Goal: Task Accomplishment & Management: Manage account settings

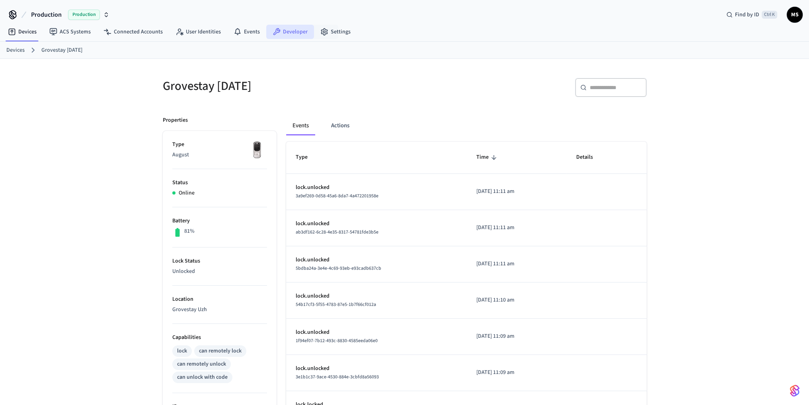
click at [291, 31] on link "Developer" at bounding box center [290, 32] width 48 height 14
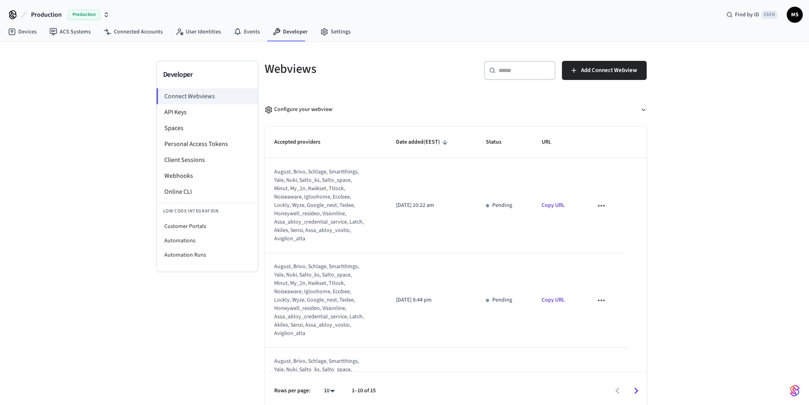
click at [598, 207] on icon "sticky table" at bounding box center [601, 206] width 10 height 10
click at [452, 205] on div at bounding box center [407, 202] width 815 height 405
click at [193, 174] on li "Webhooks" at bounding box center [207, 176] width 101 height 16
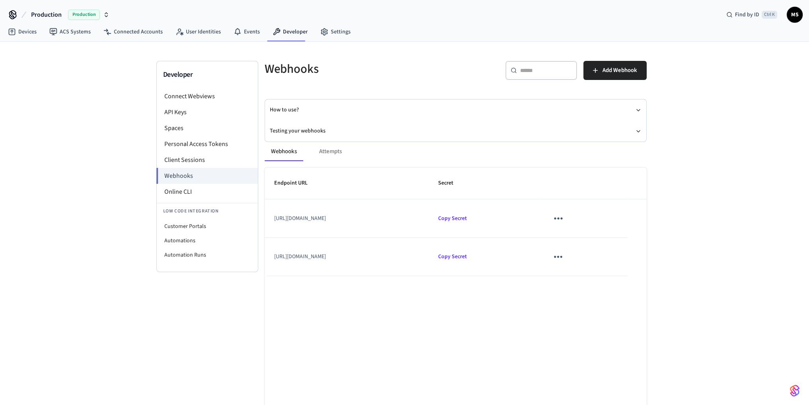
click at [564, 256] on icon "sticky table" at bounding box center [558, 257] width 12 height 12
click at [606, 273] on li "Edit" at bounding box center [611, 279] width 38 height 21
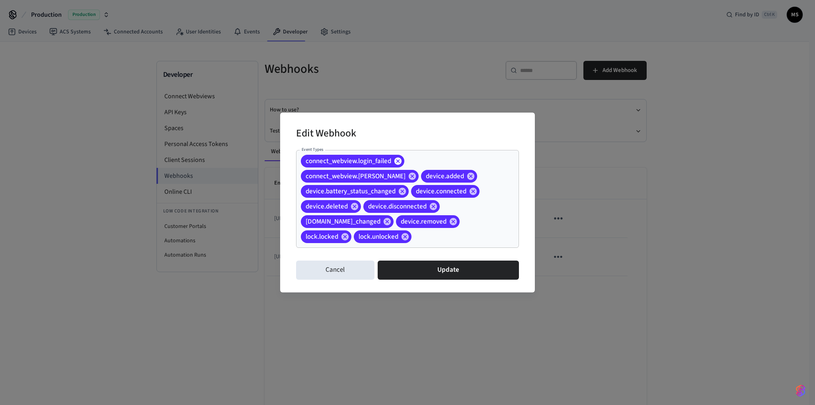
click at [402, 159] on icon at bounding box center [397, 160] width 7 height 7
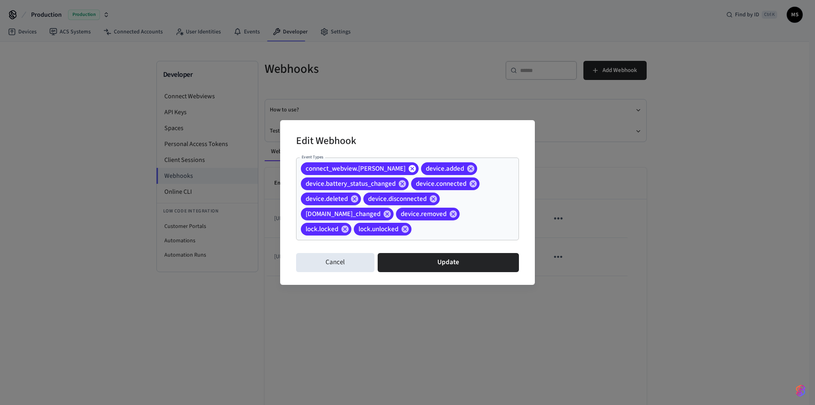
click at [413, 168] on icon at bounding box center [412, 168] width 7 height 7
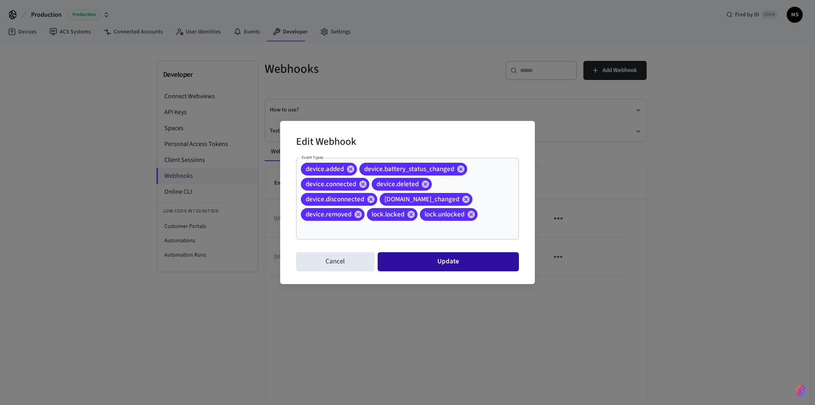
click at [436, 262] on button "Update" at bounding box center [448, 261] width 141 height 19
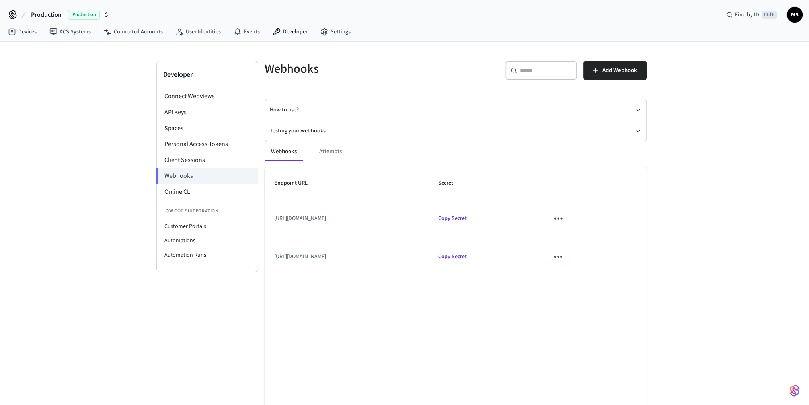
click at [563, 218] on icon "sticky table" at bounding box center [558, 219] width 8 height 2
click at [612, 236] on li "Edit" at bounding box center [613, 236] width 38 height 21
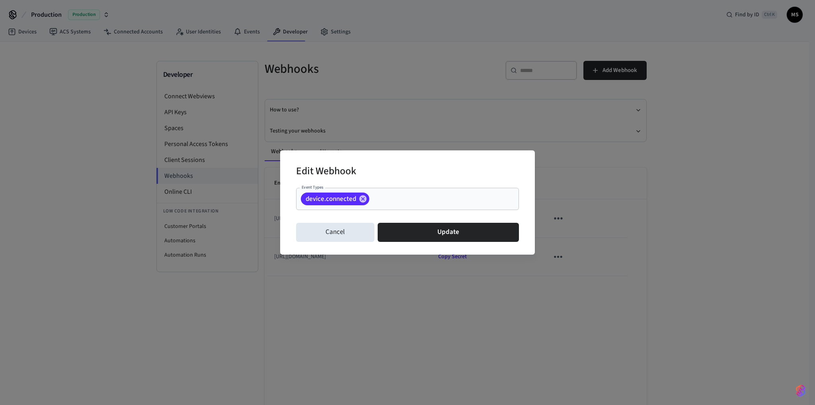
click at [664, 250] on div "Edit Webhook Event Types device.connected Event Types Cancel Update" at bounding box center [407, 202] width 815 height 405
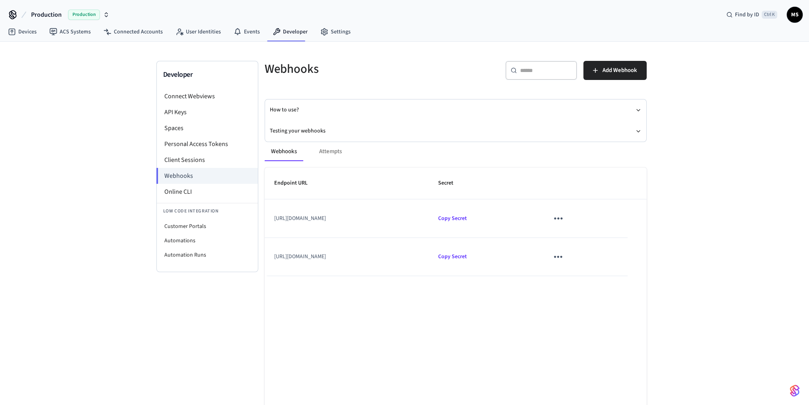
click at [564, 255] on icon "sticky table" at bounding box center [558, 257] width 12 height 12
click at [607, 281] on li "Edit" at bounding box center [611, 279] width 38 height 21
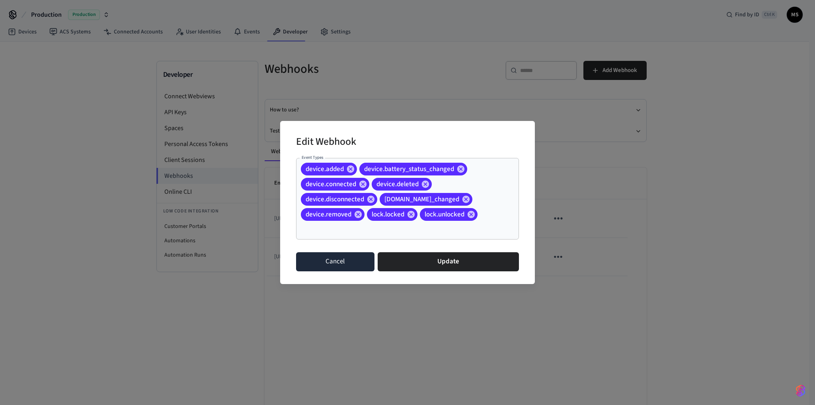
click at [327, 266] on button "Cancel" at bounding box center [335, 261] width 78 height 19
